Goal: Obtain resource: Obtain resource

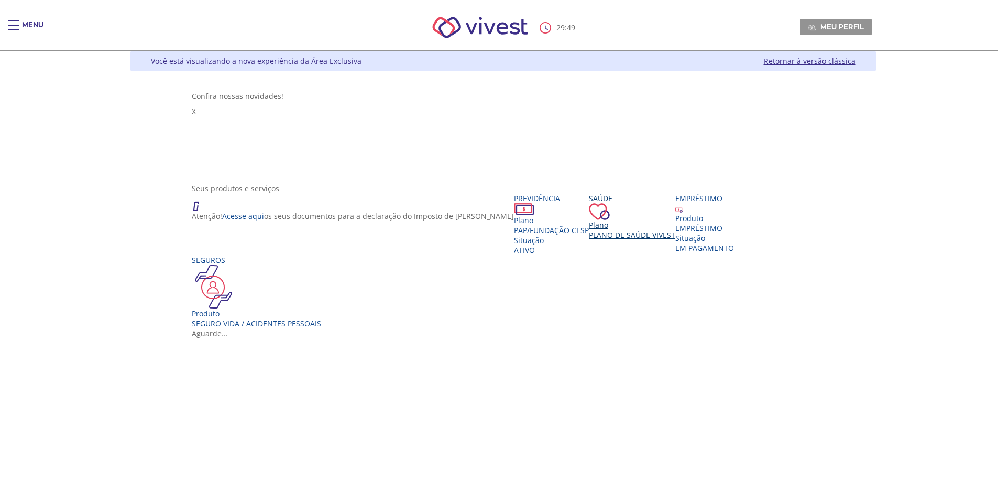
click at [492, 226] on div "Seus produtos e serviços Atenção! Acesse aqui os seus documentos para a declara…" at bounding box center [503, 255] width 622 height 145
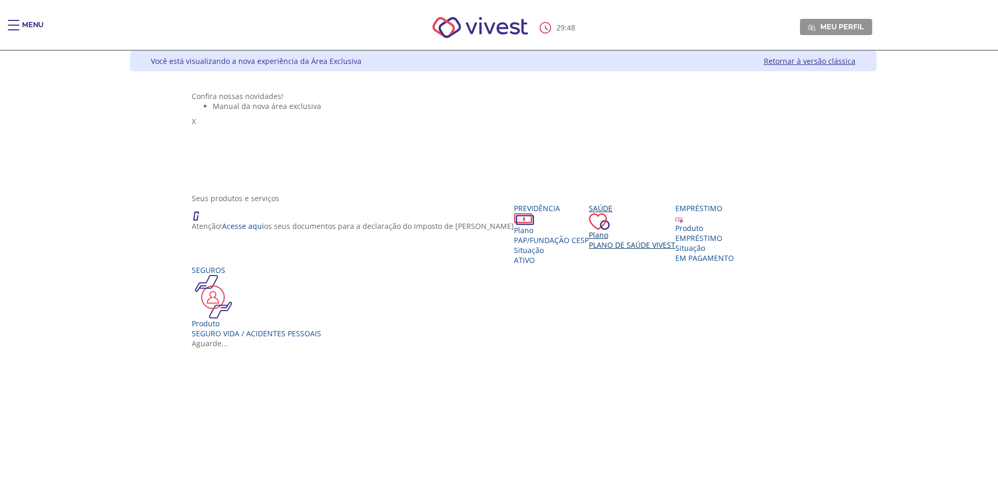
click at [589, 250] on span "Plano de Saúde VIVEST" at bounding box center [632, 245] width 86 height 10
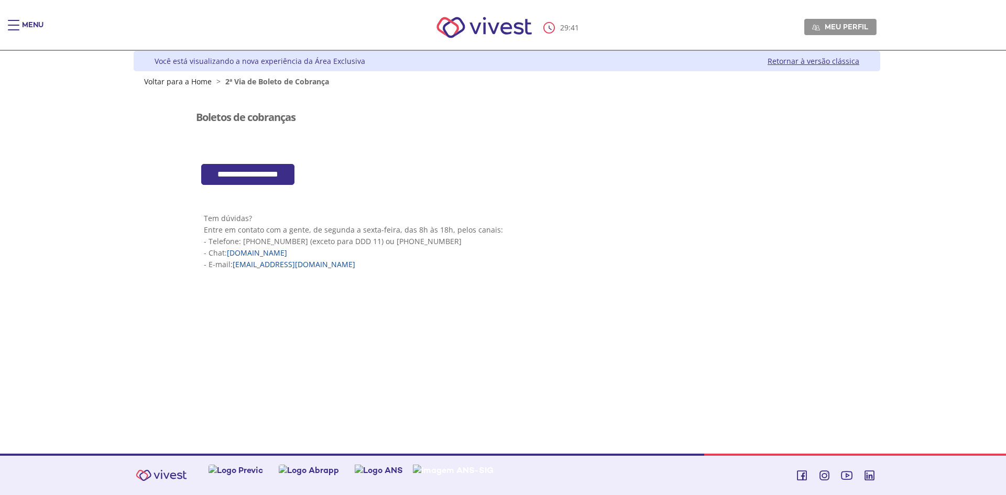
click at [262, 175] on input "**********" at bounding box center [247, 174] width 93 height 21
